Goal: Find specific page/section: Find specific page/section

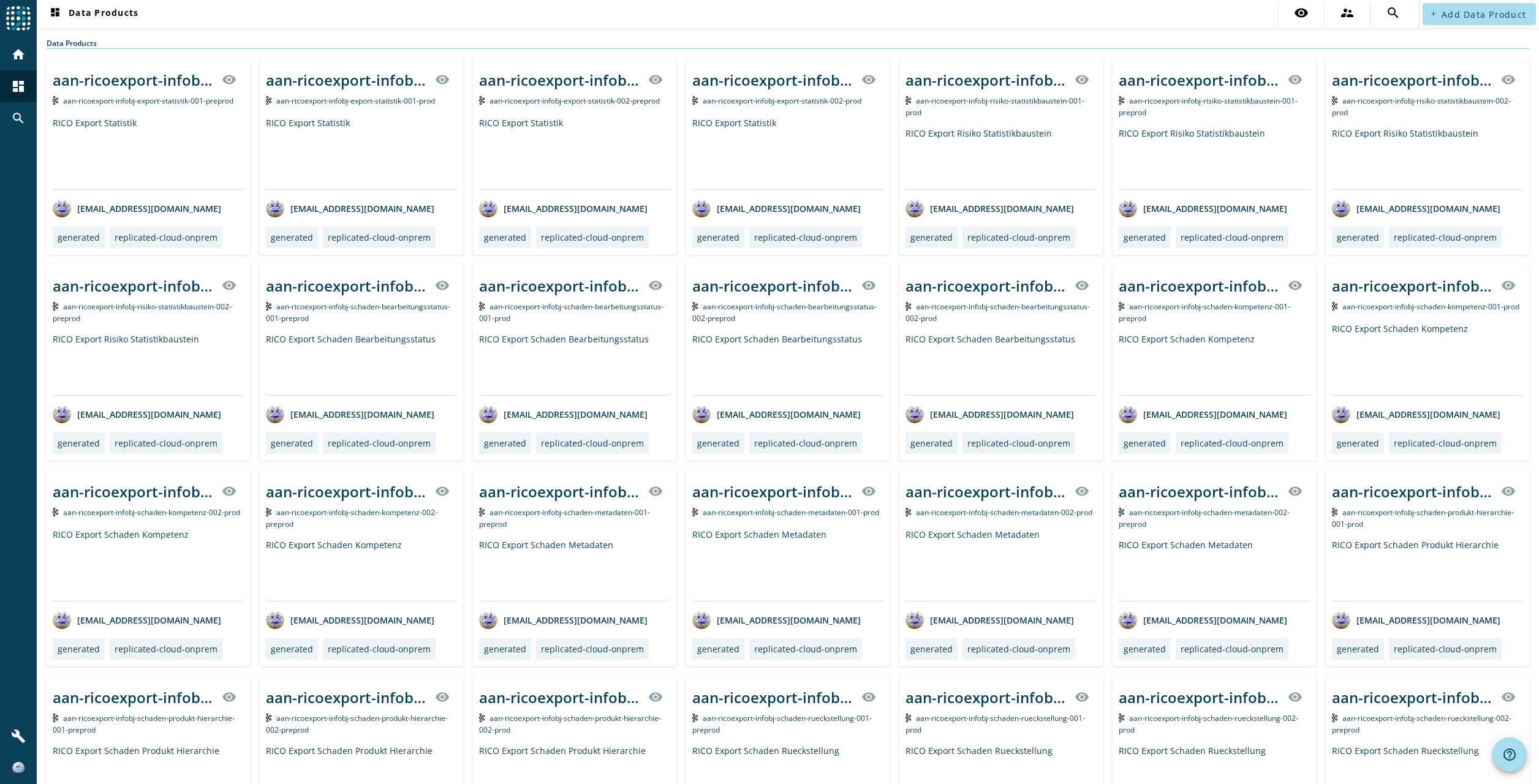
click at [1407, 13] on div "search" at bounding box center [1393, 14] width 46 height 22
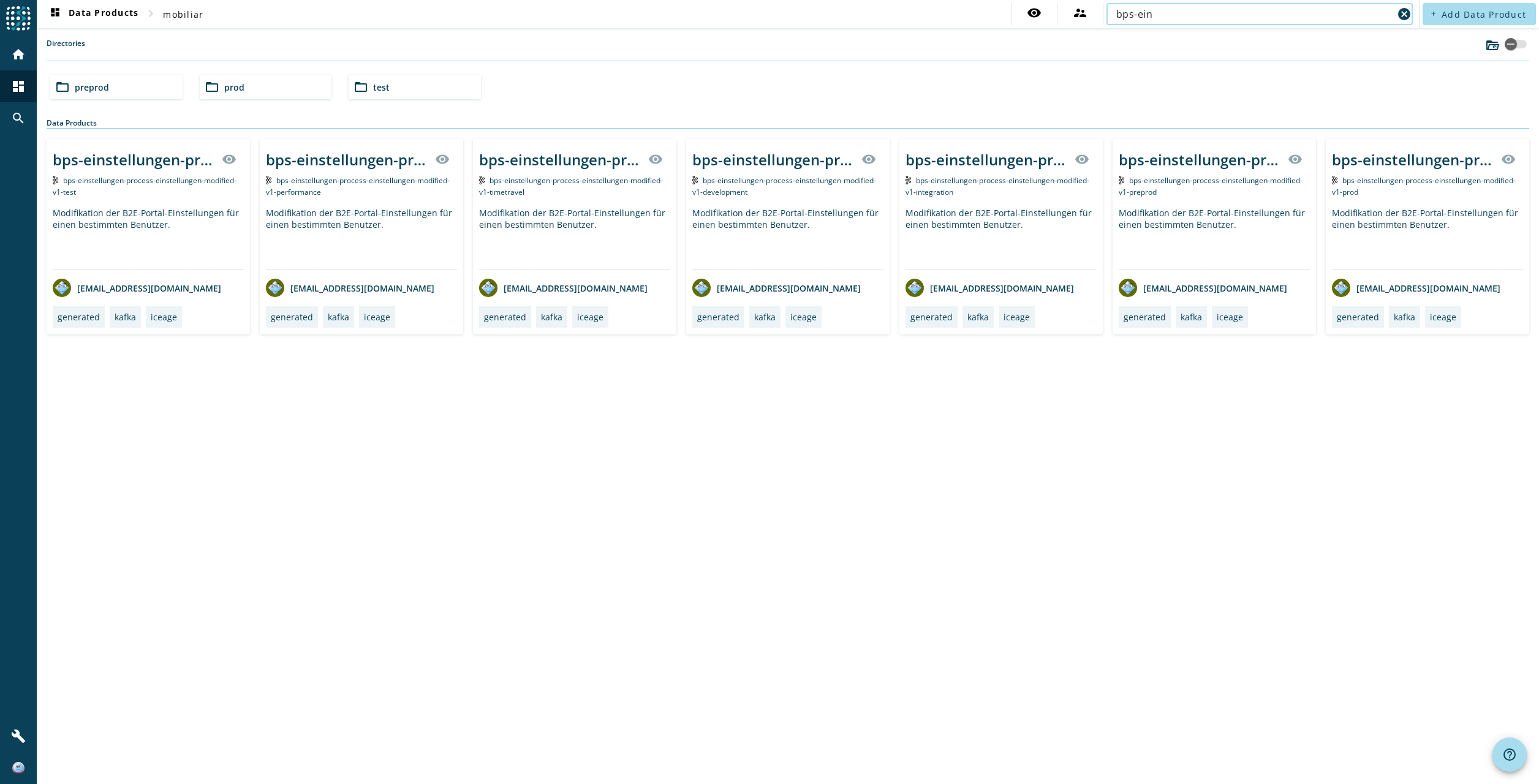
type input "bps-ein"
click at [101, 85] on span "preprod" at bounding box center [91, 87] width 34 height 12
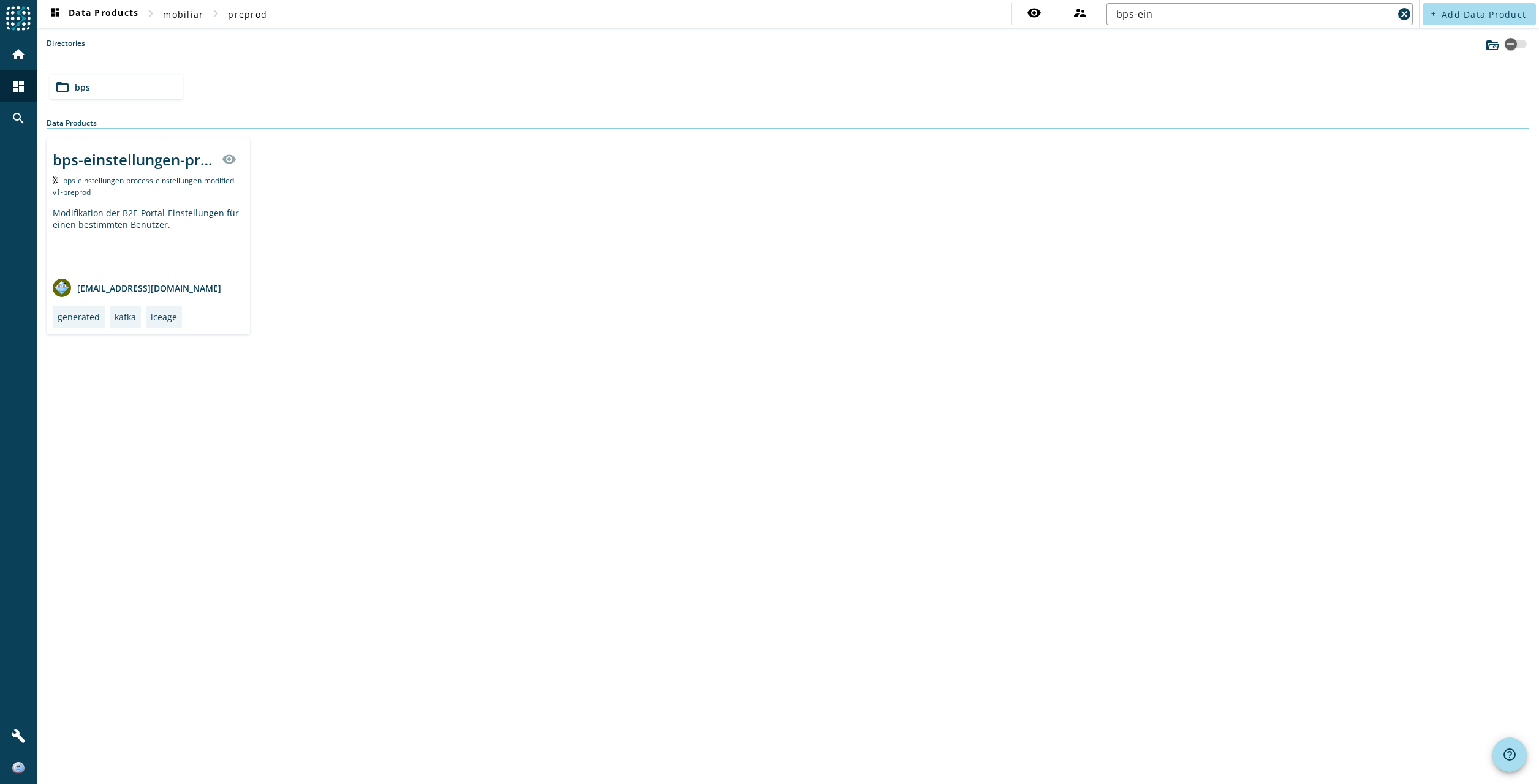
click at [100, 90] on div "folder_open bps" at bounding box center [116, 86] width 133 height 24
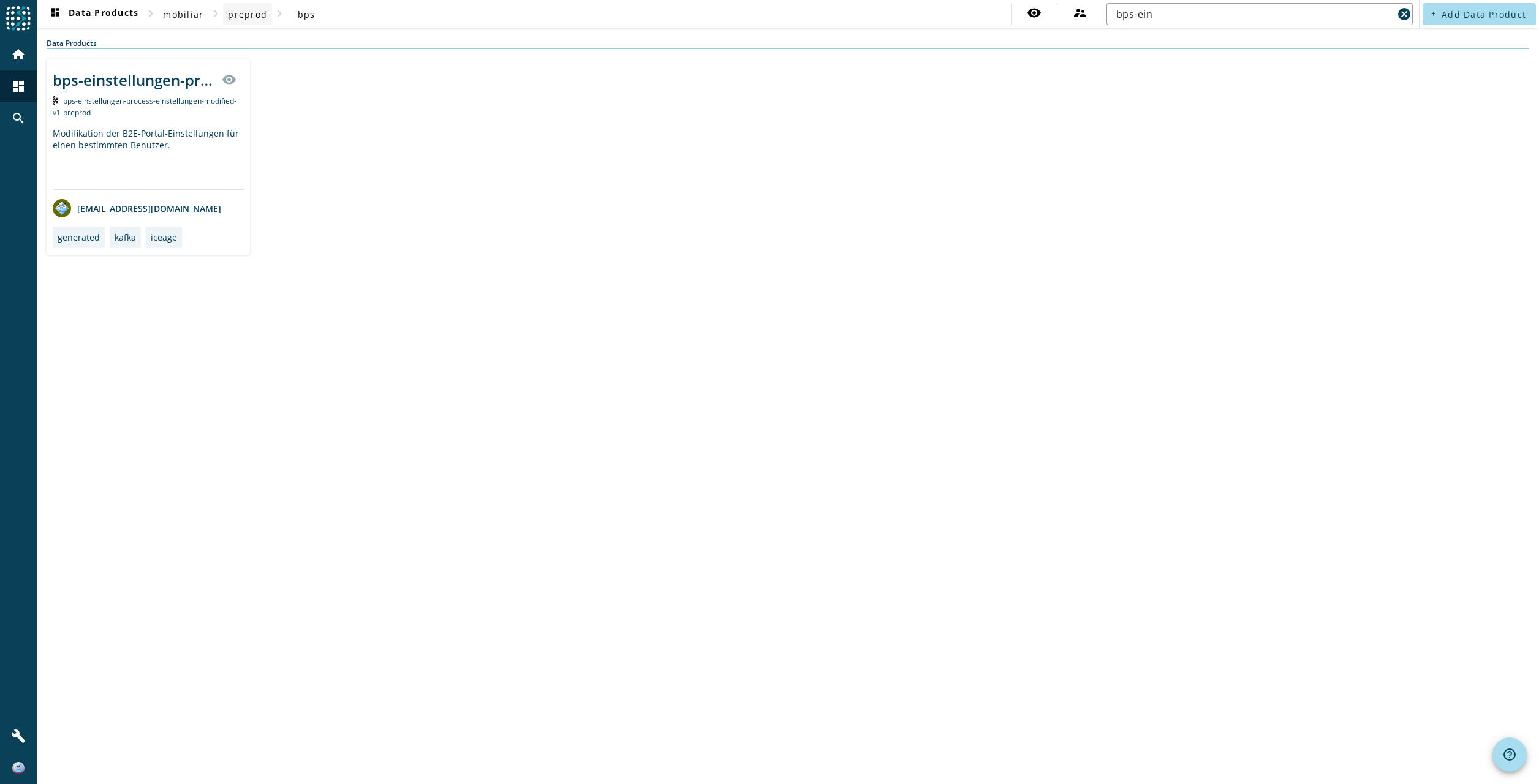
click at [251, 16] on span "preprod" at bounding box center [247, 15] width 39 height 12
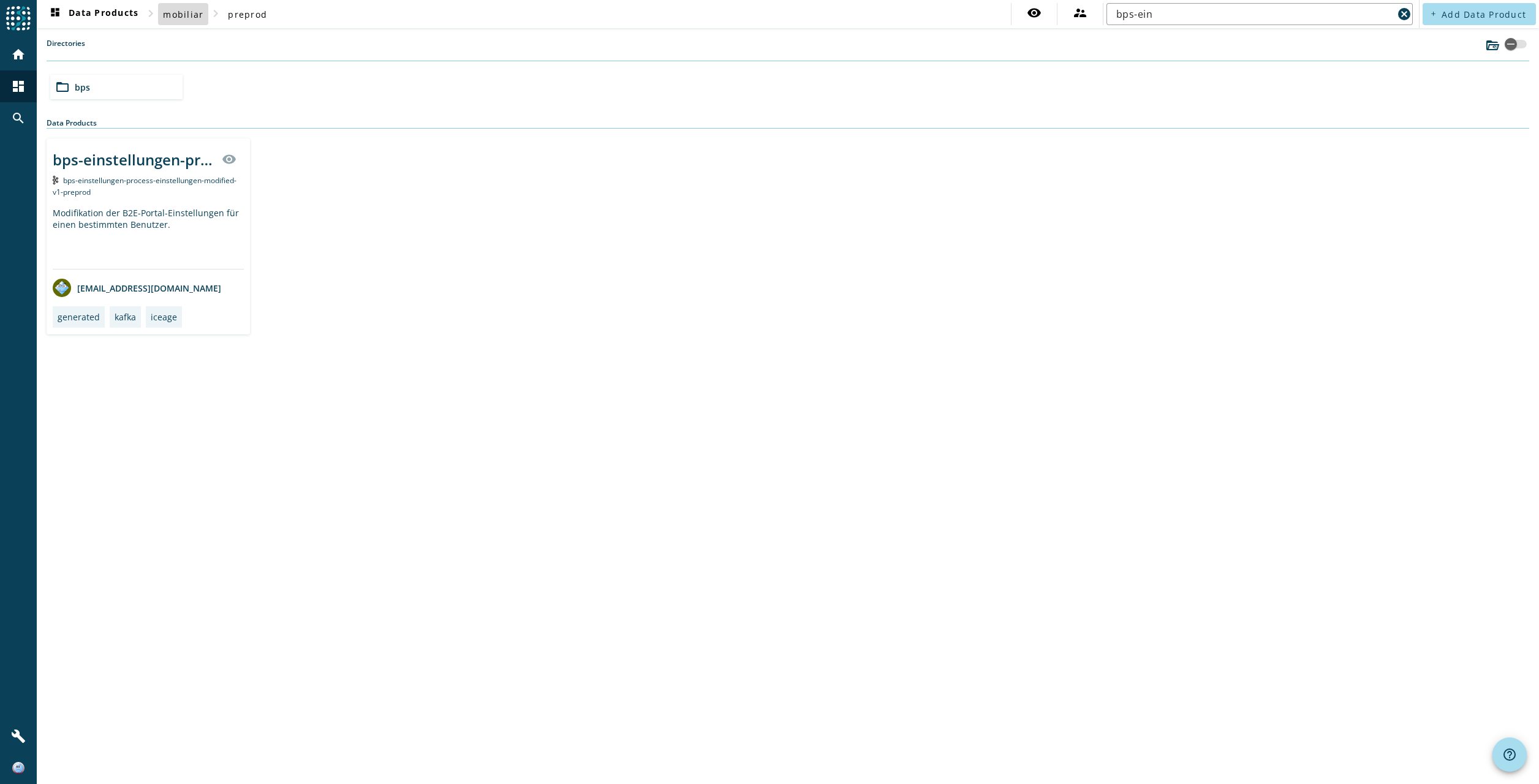
click at [190, 17] on span "mobiliar" at bounding box center [183, 15] width 41 height 12
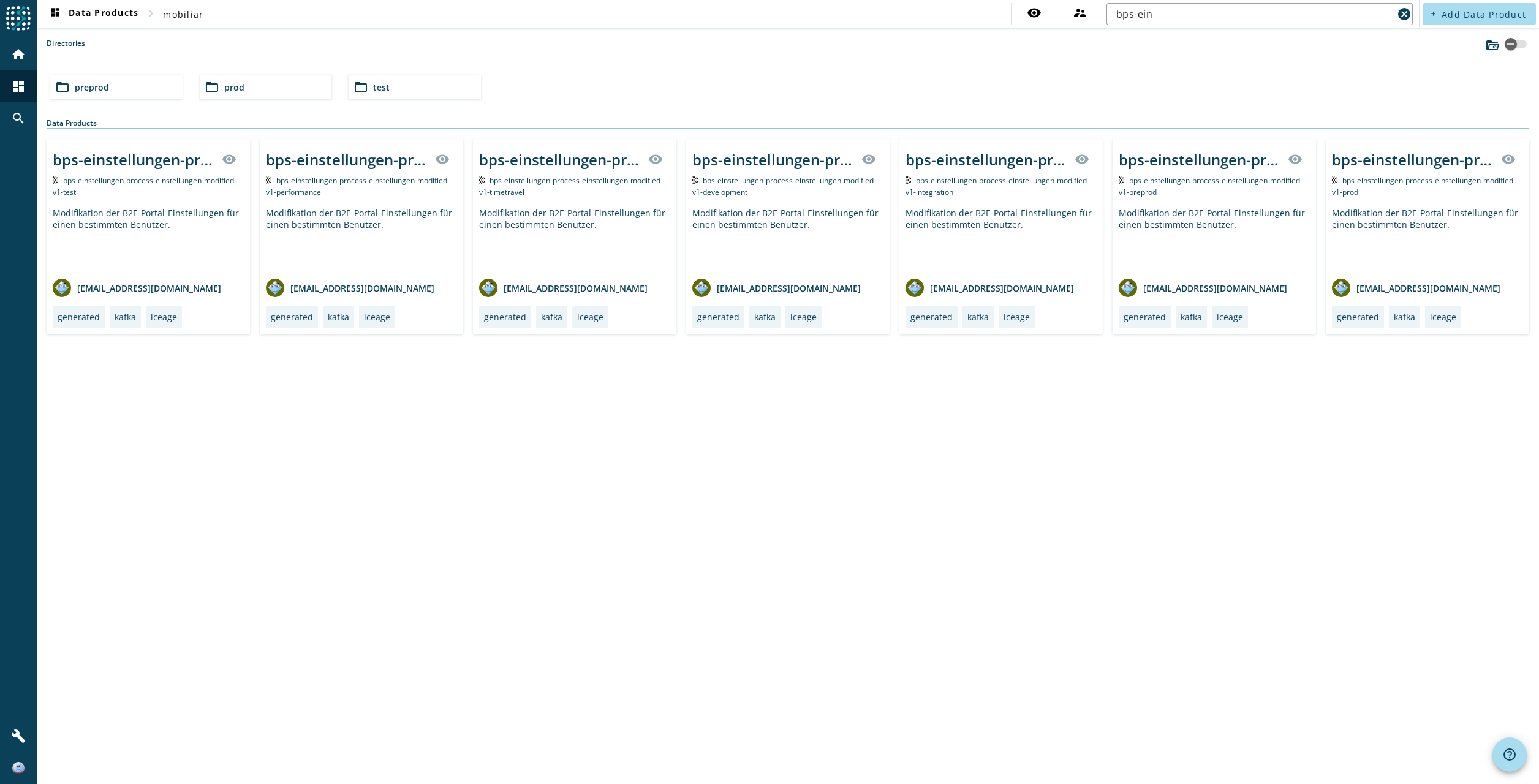
click at [231, 78] on div "folder_open prod" at bounding box center [266, 86] width 133 height 24
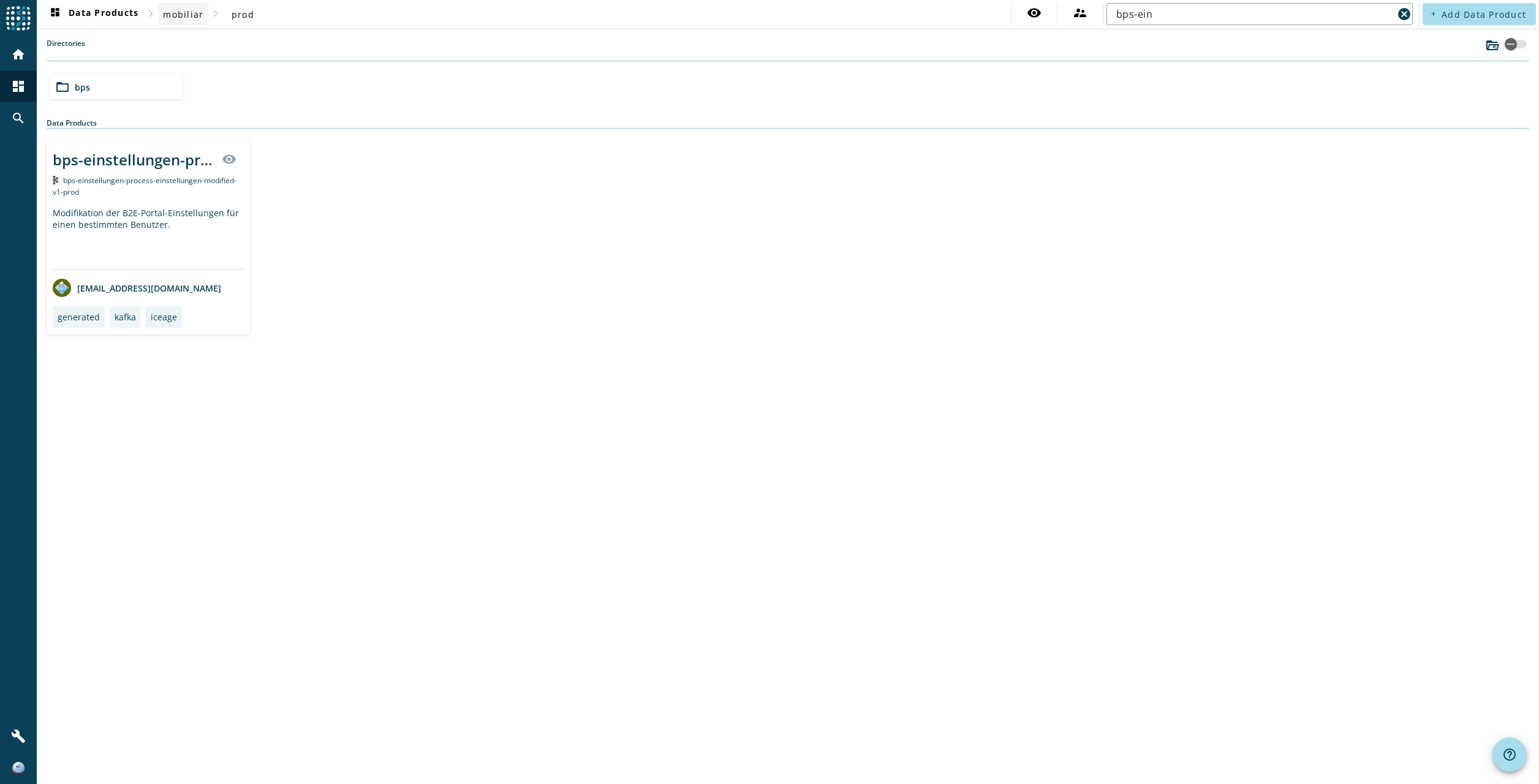
click at [194, 15] on span "mobiliar" at bounding box center [183, 15] width 41 height 12
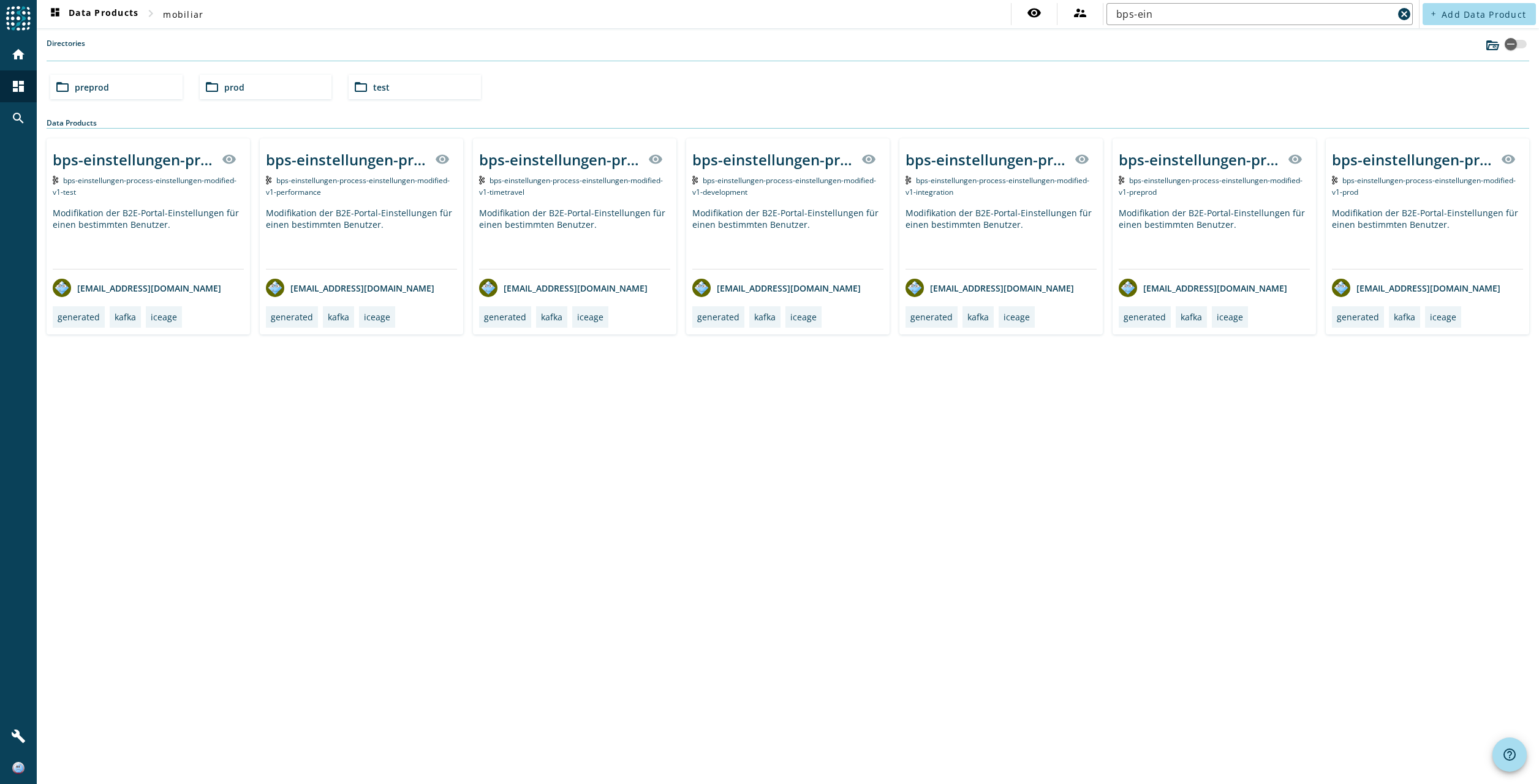
click at [388, 86] on span "test" at bounding box center [381, 87] width 16 height 12
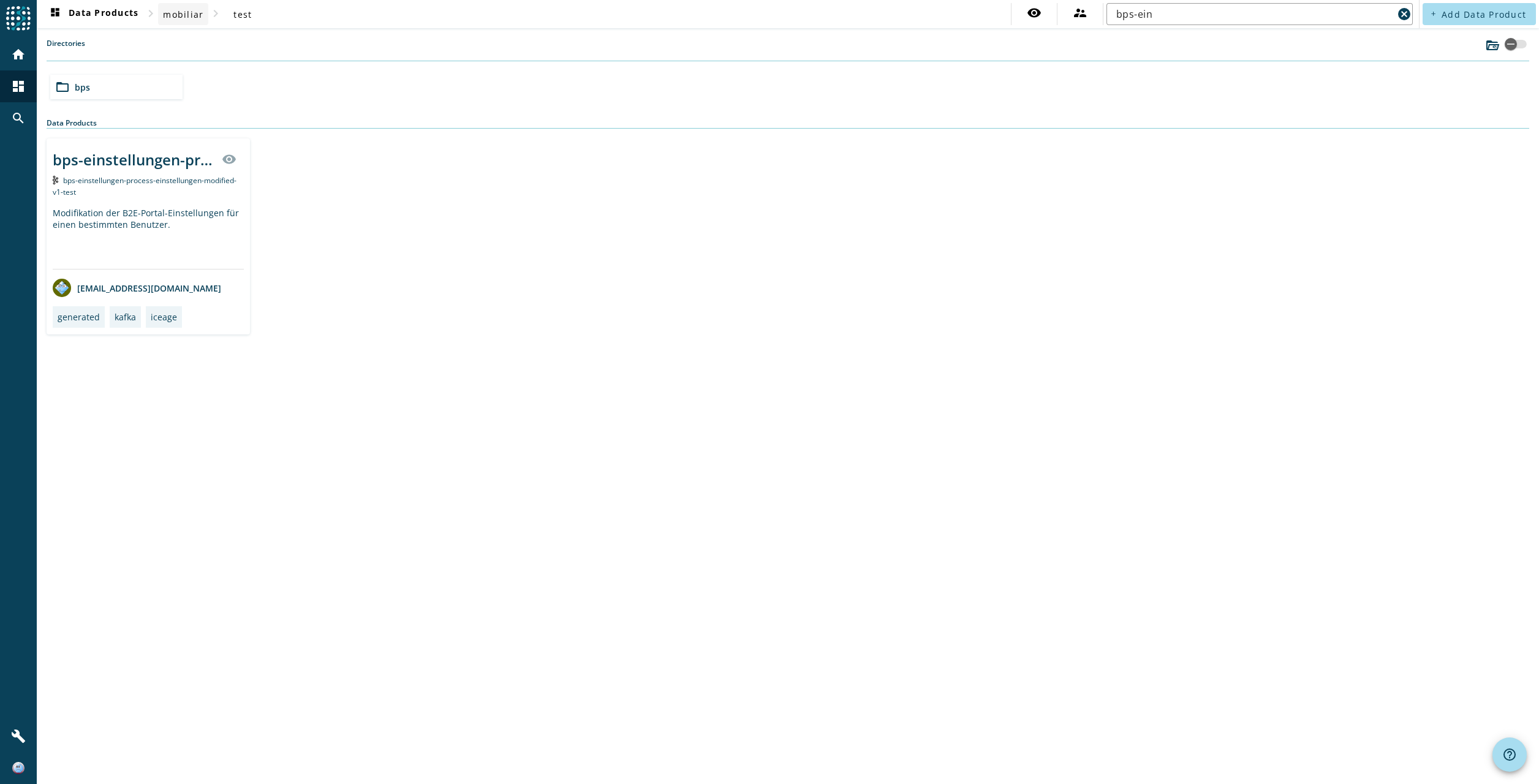
click at [195, 17] on span "mobiliar" at bounding box center [183, 15] width 41 height 12
